Goal: Consume media (video, audio): Consume media (video, audio)

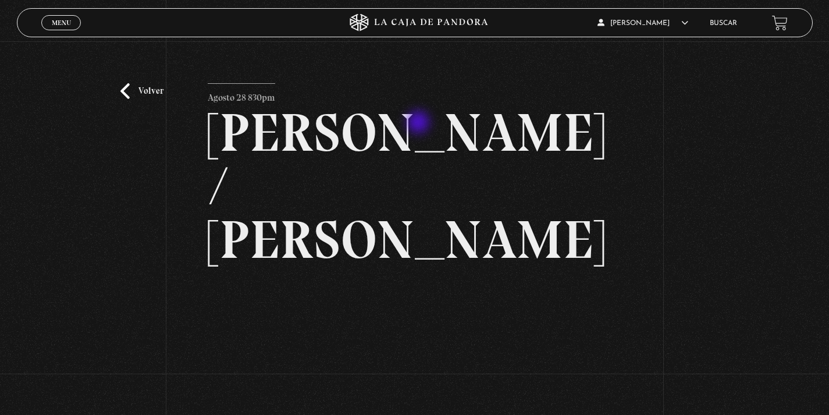
scroll to position [48, 0]
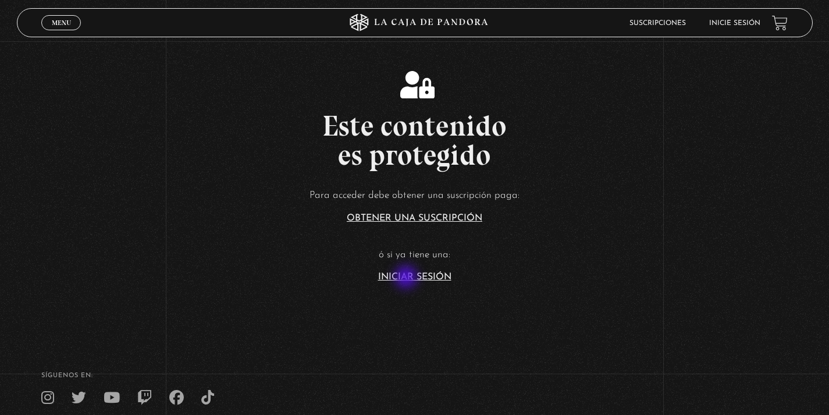
click at [407, 278] on link "Iniciar Sesión" at bounding box center [414, 276] width 73 height 9
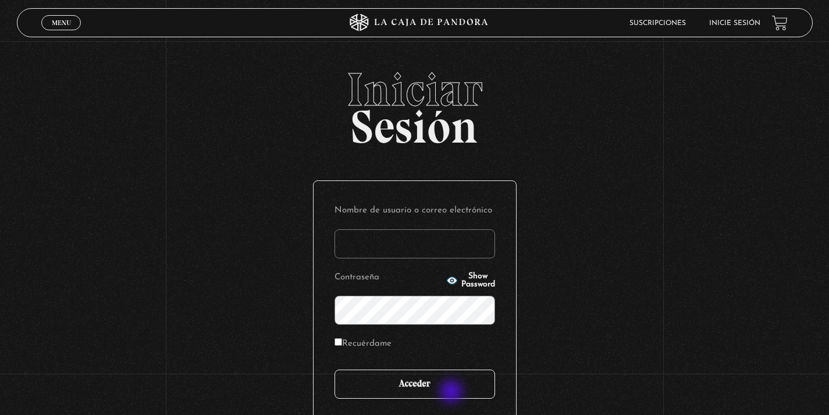
type input "kalfaromorales"
click at [450, 392] on input "Acceder" at bounding box center [414, 383] width 161 height 29
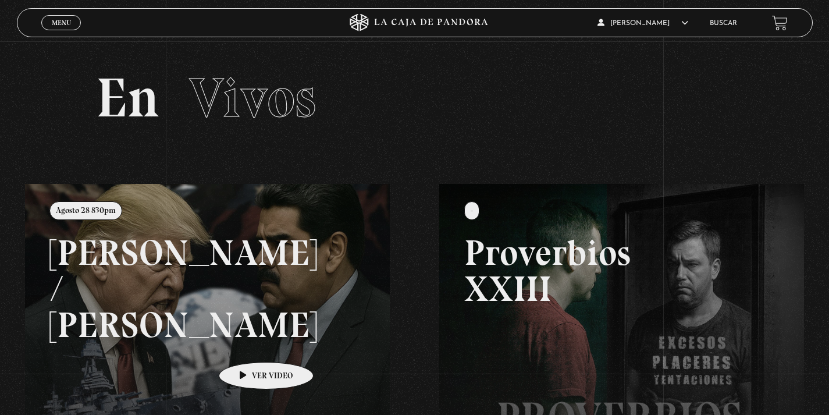
click at [245, 334] on link at bounding box center [439, 391] width 829 height 415
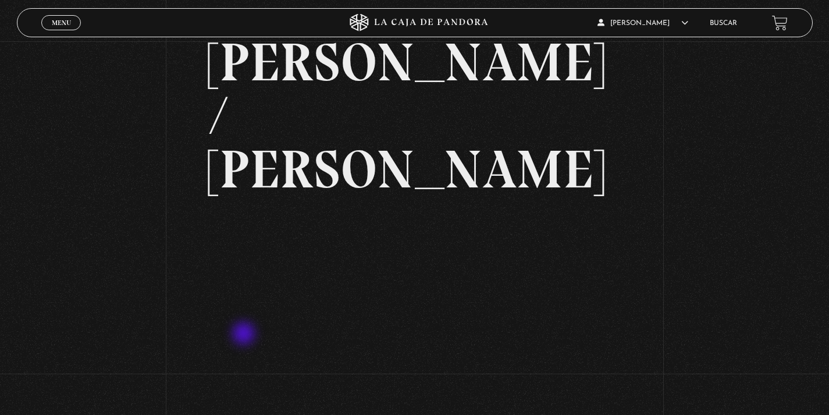
scroll to position [115, 0]
